Goal: Consume media (video, audio)

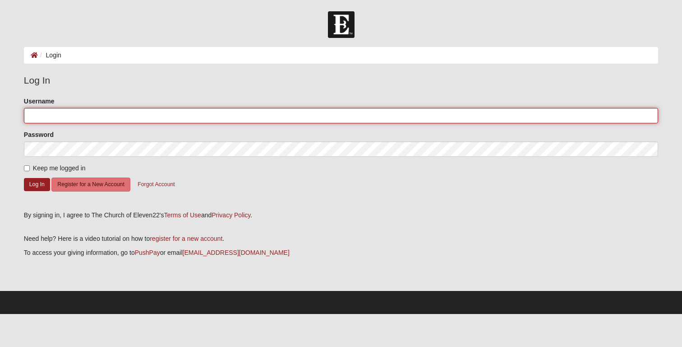
click at [76, 118] on input "Username" at bounding box center [341, 115] width 634 height 15
type input "vkarelson"
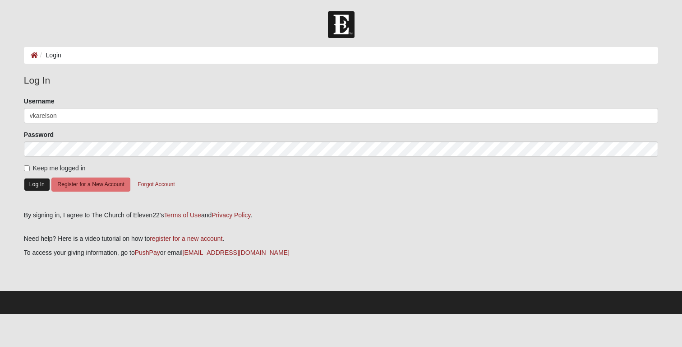
click at [42, 178] on button "Log In" at bounding box center [37, 184] width 26 height 13
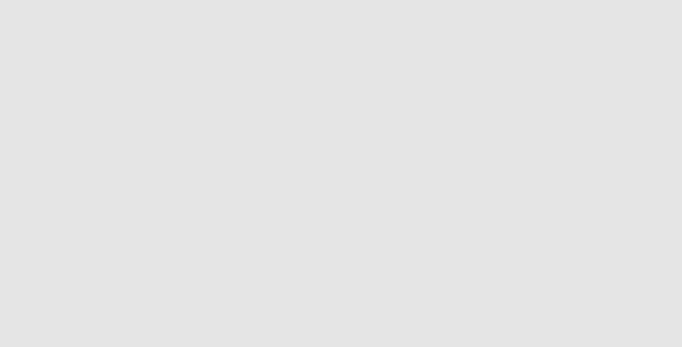
scroll to position [171, 0]
click at [665, 213] on form "Header Login Login Status Hello Vlad My Account Log Out Navigation All Staff Al…" at bounding box center [341, 126] width 682 height 572
click at [341, 225] on icon "Toggle Play Pause" at bounding box center [341, 223] width 1 height 2
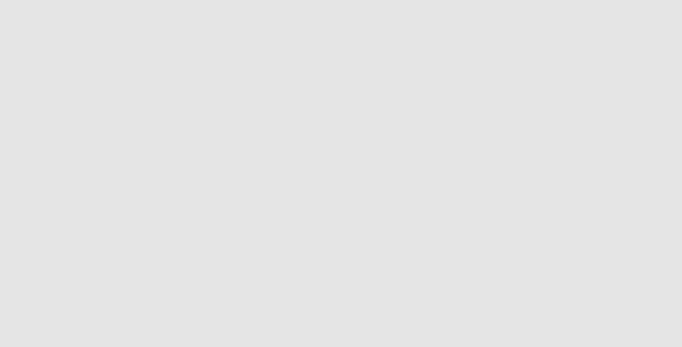
click at [8, 170] on form "Header Login Login Status Hello Vlad My Account Log Out Navigation All Staff Al…" at bounding box center [341, 146] width 682 height 572
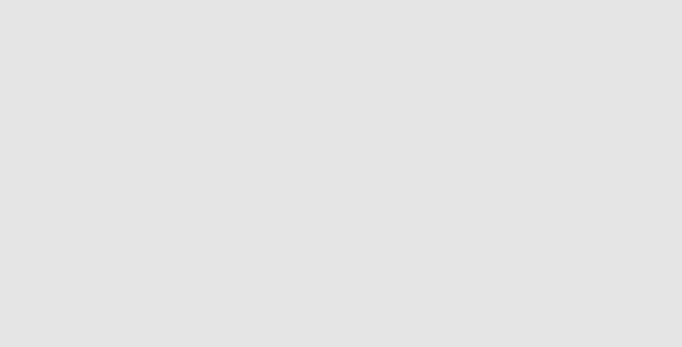
scroll to position [0, 0]
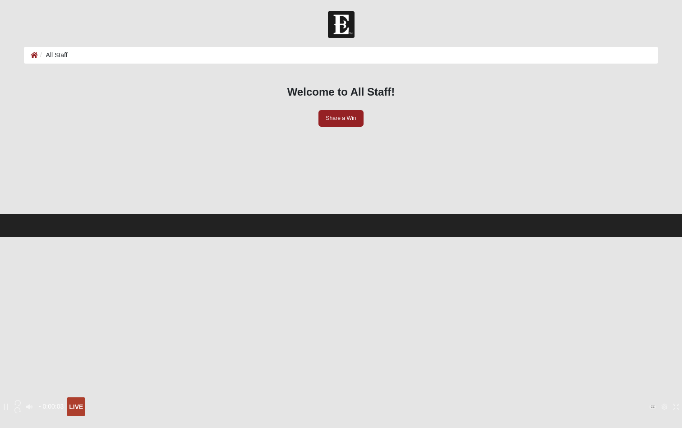
click at [673, 346] on icon "Exit Fullscreen" at bounding box center [676, 407] width 6 height 6
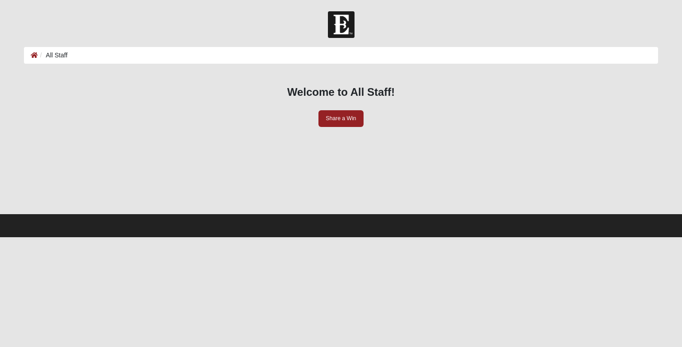
scroll to position [143, 0]
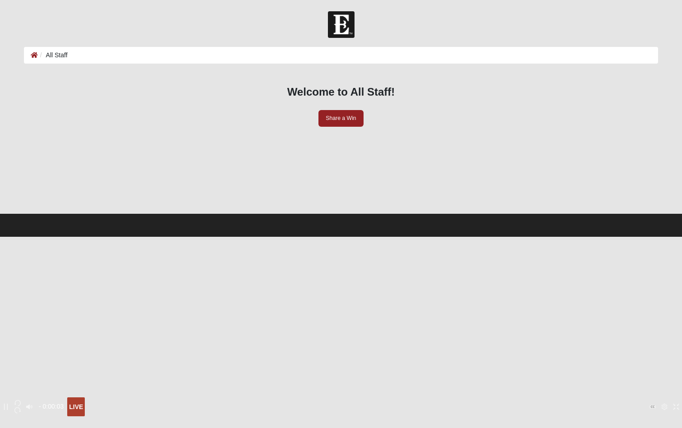
click at [673, 346] on icon "Exit Fullscreen" at bounding box center [676, 407] width 6 height 6
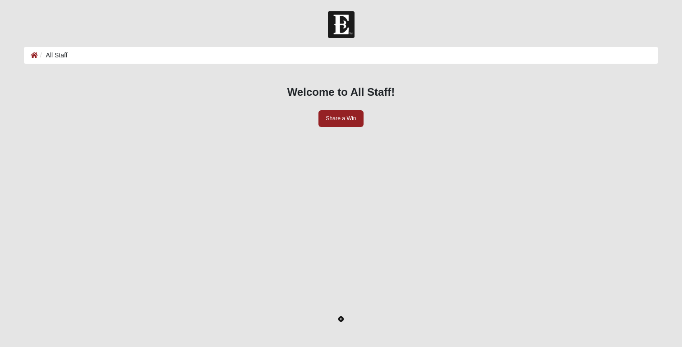
click at [344, 316] on icon "Toggle Play Pause" at bounding box center [340, 318] width 5 height 5
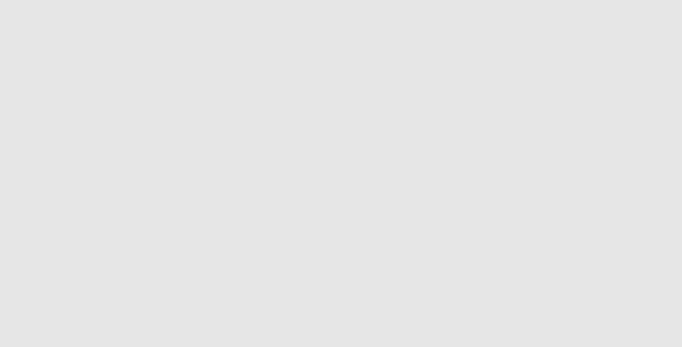
scroll to position [212, 0]
click at [643, 303] on icon "Enter Fullscreen" at bounding box center [646, 306] width 6 height 6
click at [675, 161] on form "Header Login Login Status Hello Vlad My Account Log Out Navigation All Staff Al…" at bounding box center [341, 159] width 682 height 572
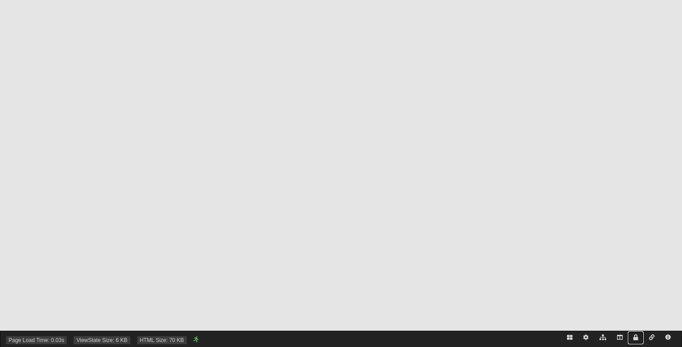
click at [630, 333] on link at bounding box center [636, 337] width 16 height 13
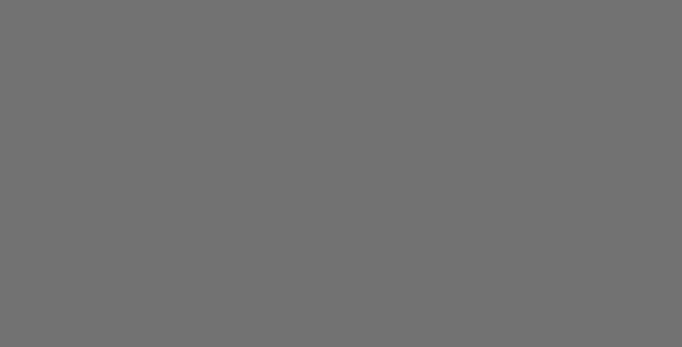
click at [621, 246] on div at bounding box center [341, 173] width 682 height 347
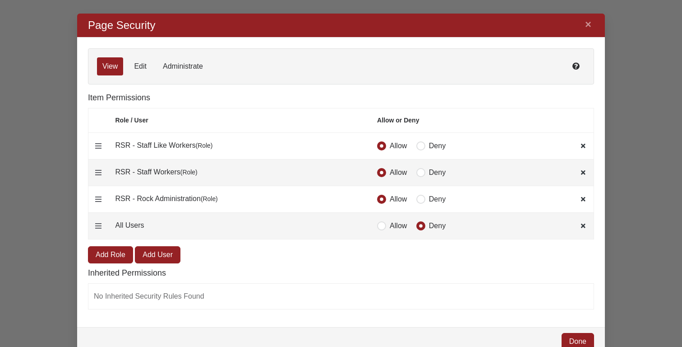
scroll to position [341, 528]
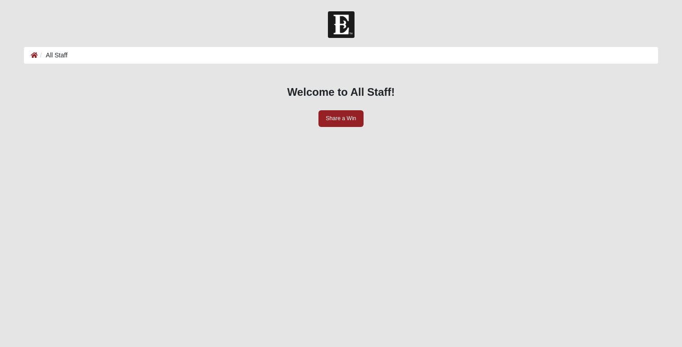
scroll to position [139, 0]
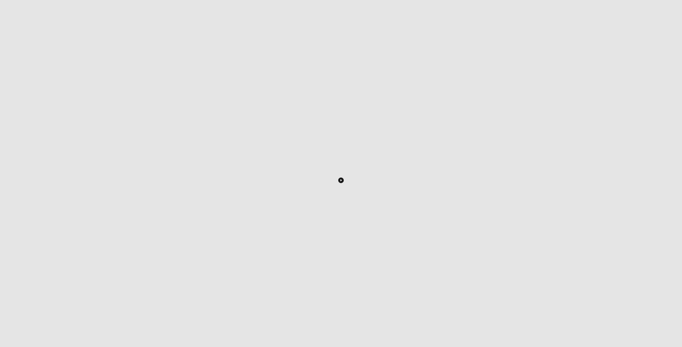
click at [344, 183] on icon "Toggle Play Pause" at bounding box center [341, 180] width 6 height 6
click at [643, 316] on icon "Enter Fullscreen" at bounding box center [646, 319] width 6 height 6
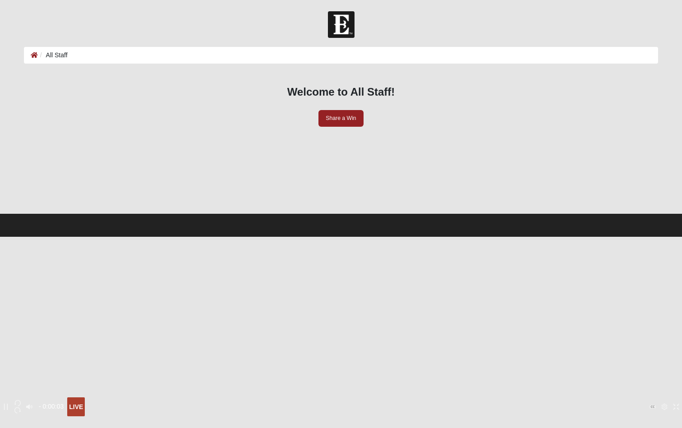
click at [21, 346] on icon "button" at bounding box center [17, 410] width 6 height 6
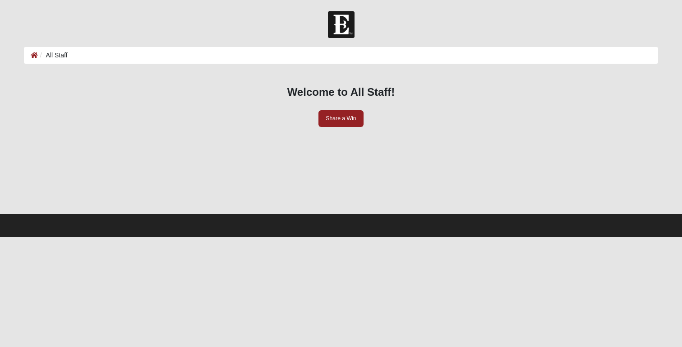
scroll to position [154, 0]
